Goal: Communication & Community: Connect with others

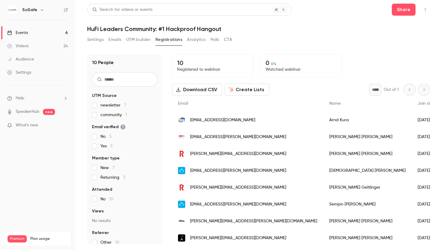
click at [425, 10] on icon "button" at bounding box center [424, 10] width 5 height 4
click at [393, 43] on div "Enter Studio" at bounding box center [402, 41] width 46 height 6
click at [424, 12] on button "button" at bounding box center [425, 10] width 10 height 10
click at [390, 57] on div "Invite to Studio" at bounding box center [402, 56] width 46 height 6
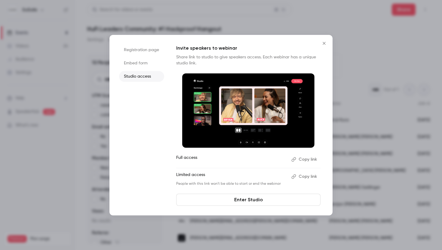
click at [298, 175] on button "Copy link" at bounding box center [305, 177] width 32 height 10
